Goal: Find contact information: Find contact information

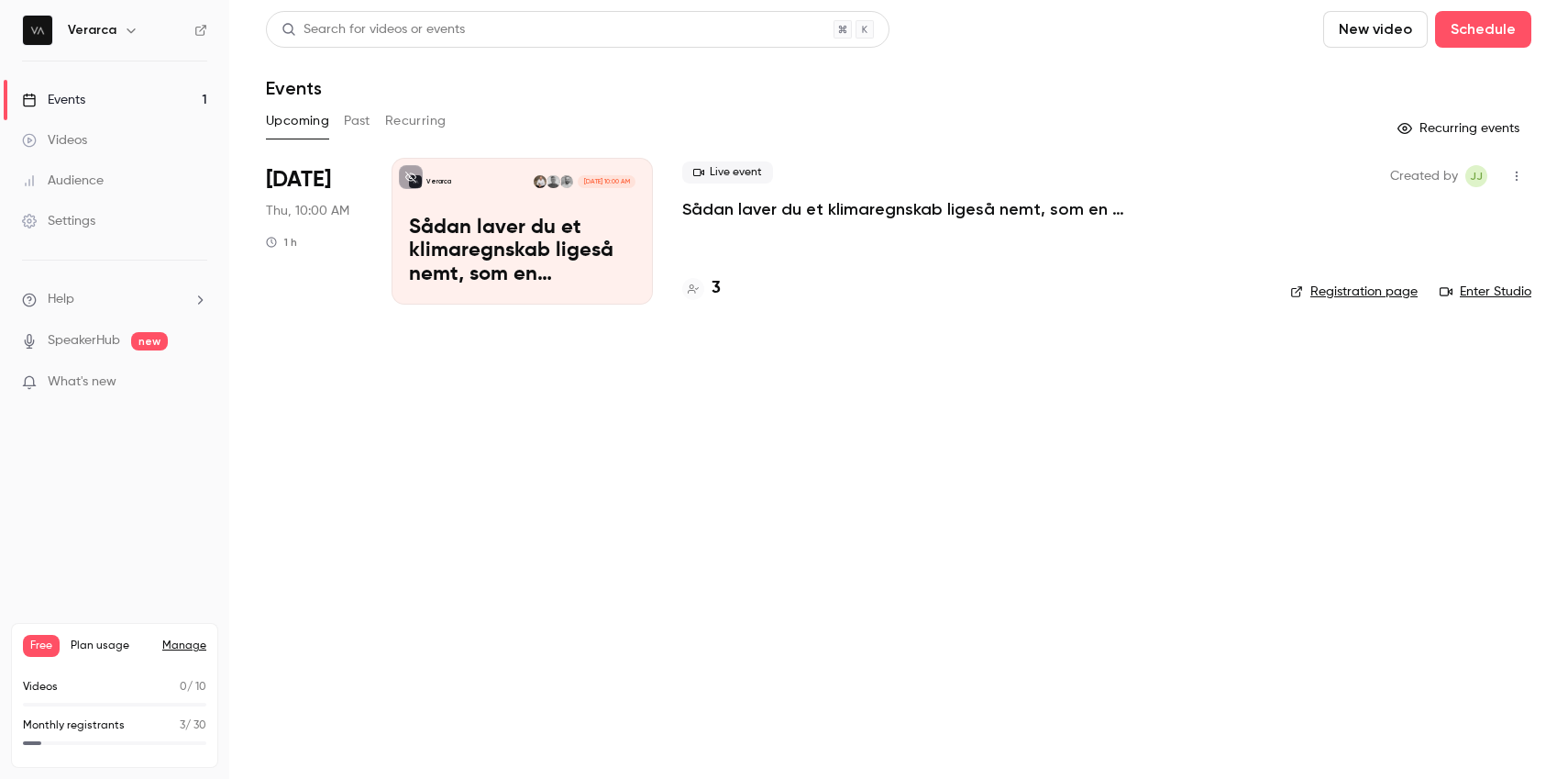
click at [712, 215] on p "Sådan laver du et klimaregnskab ligeså nemt, som en resultatopgørelse" at bounding box center [957, 209] width 550 height 22
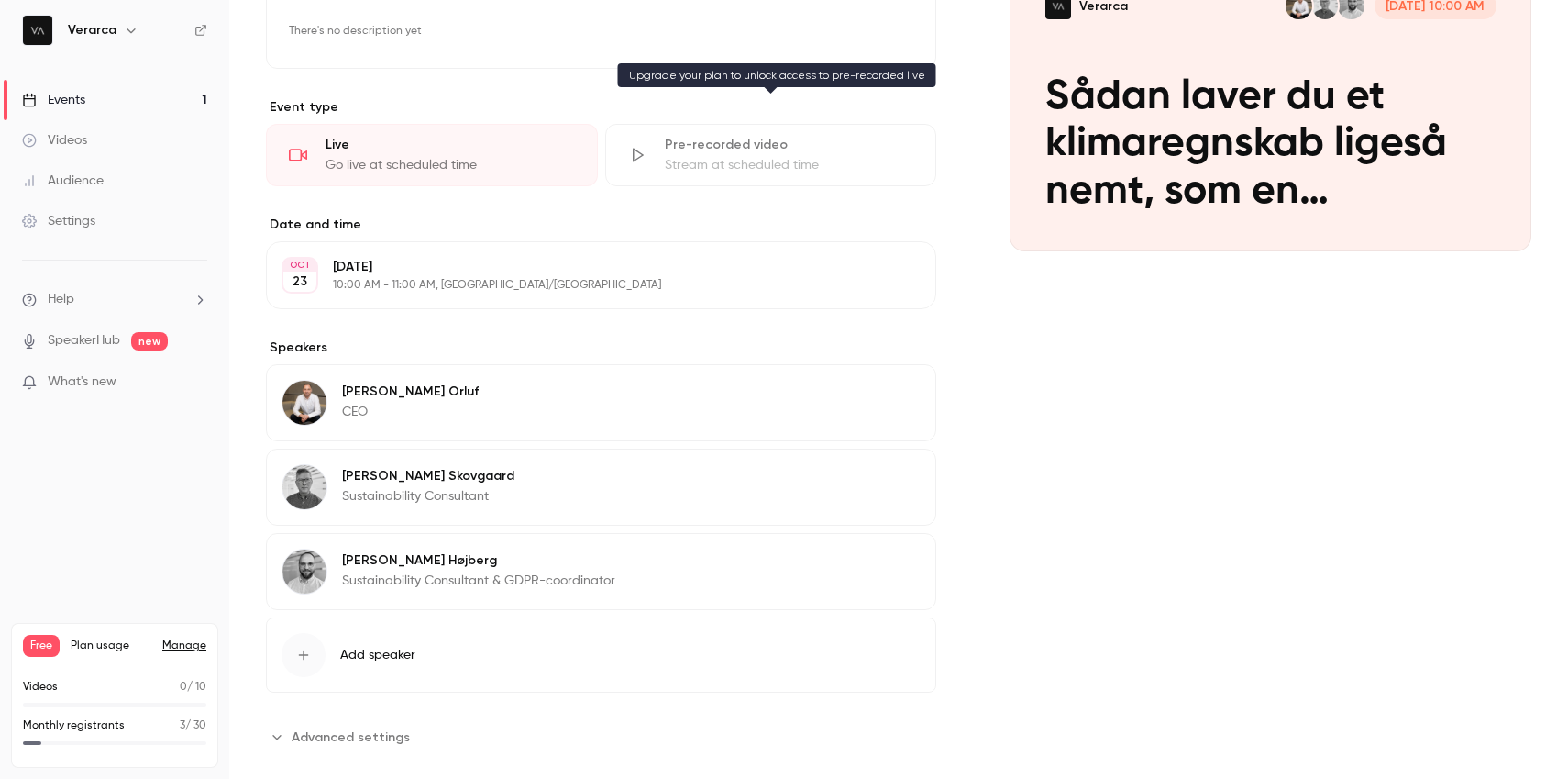
scroll to position [445, 0]
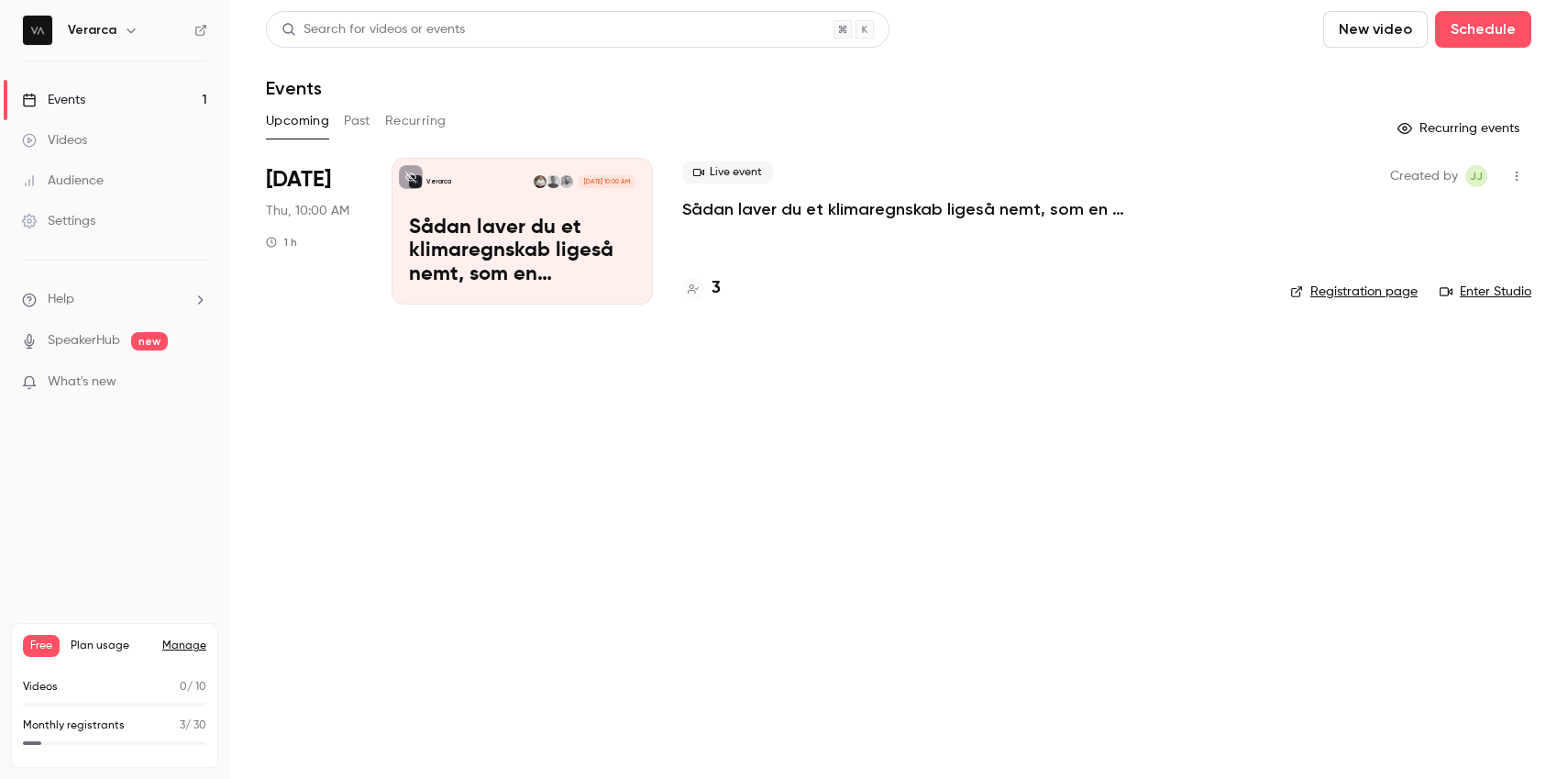
click at [718, 286] on h4 "3" at bounding box center [716, 289] width 9 height 25
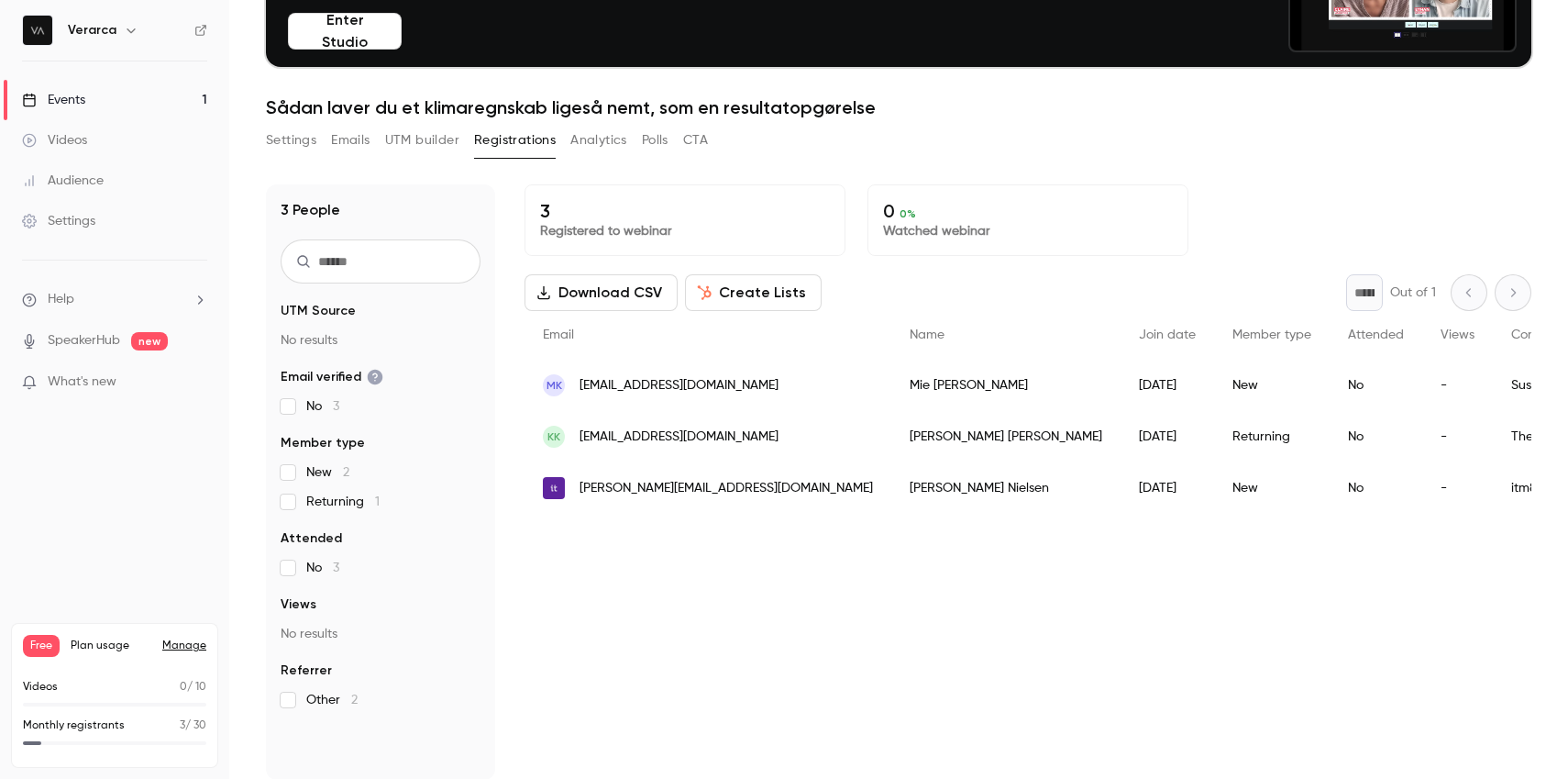
scroll to position [178, 0]
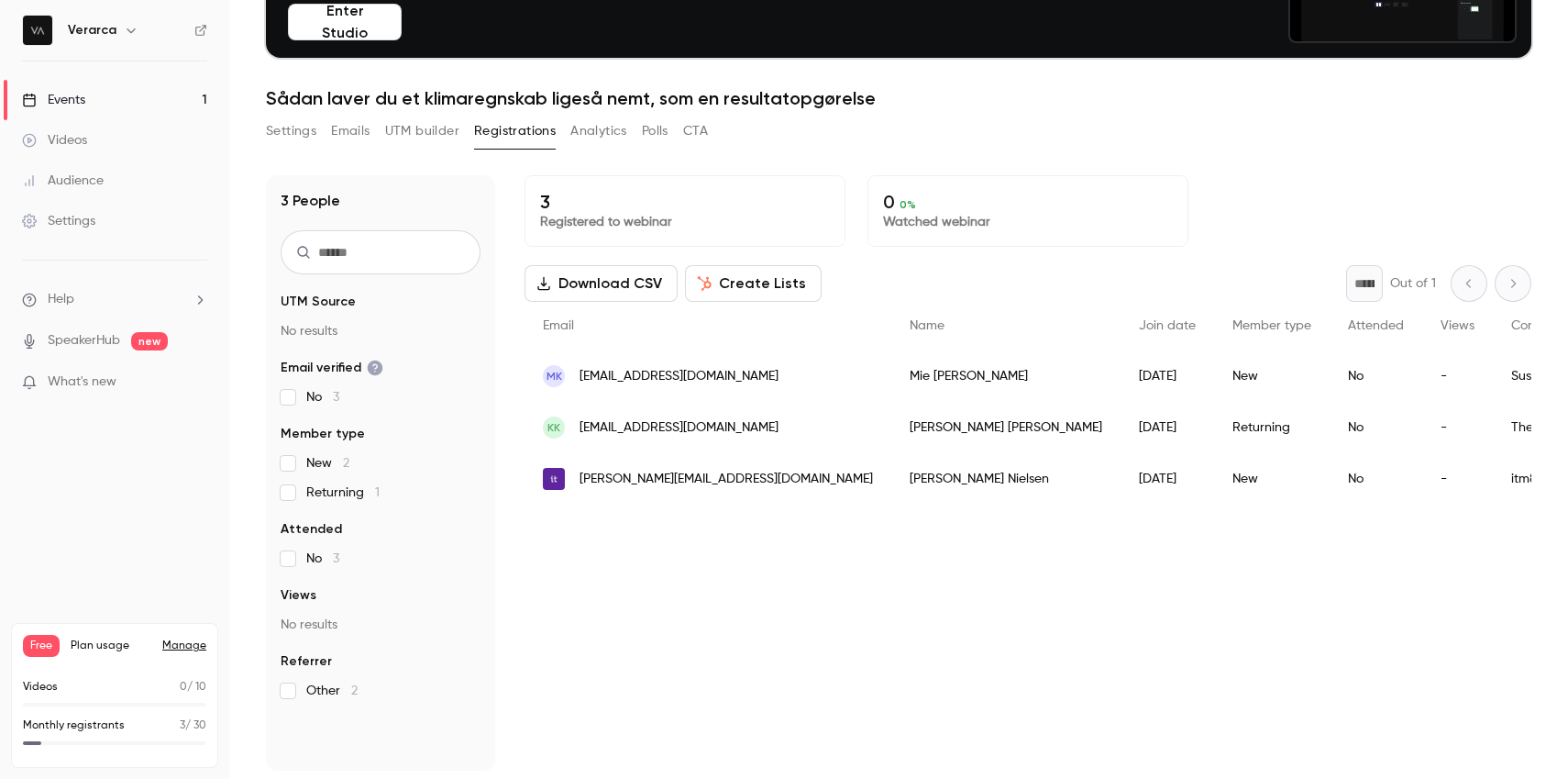
drag, startPoint x: 675, startPoint y: 391, endPoint x: 618, endPoint y: 388, distance: 57.1
click at [618, 388] on div "MK [EMAIL_ADDRESS][DOMAIN_NAME]" at bounding box center [708, 375] width 367 height 51
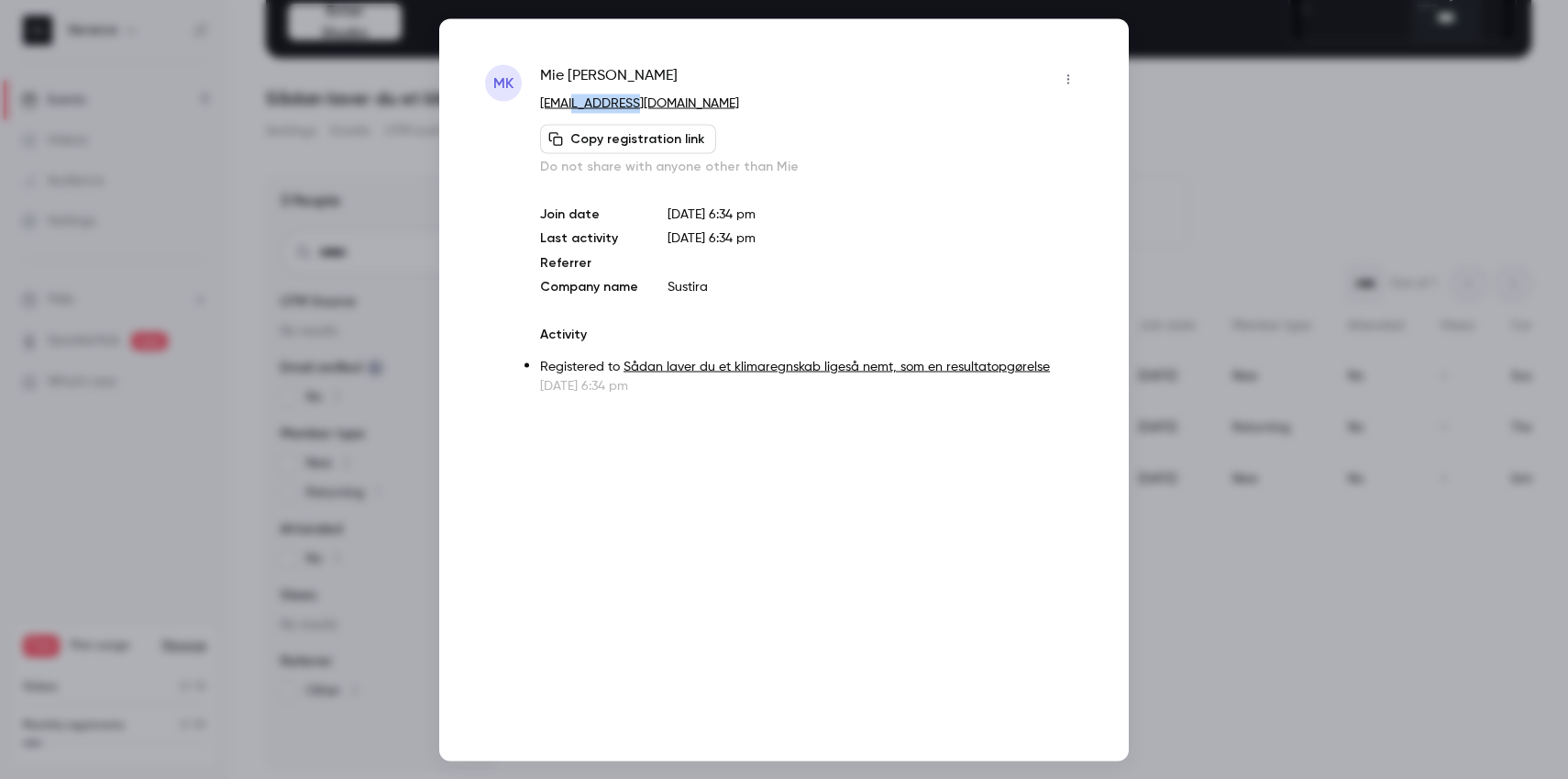
drag, startPoint x: 629, startPoint y: 102, endPoint x: 574, endPoint y: 106, distance: 55.1
click at [574, 106] on p "[EMAIL_ADDRESS][DOMAIN_NAME]" at bounding box center [812, 103] width 543 height 19
copy link "[DOMAIN_NAME]"
